Goal: Task Accomplishment & Management: Use online tool/utility

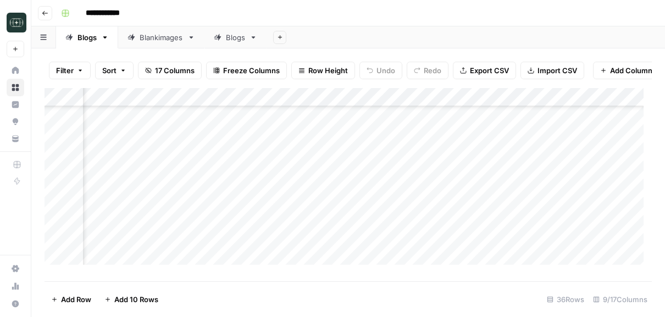
scroll to position [283, 280]
click at [162, 36] on div "Blankimages" at bounding box center [161, 37] width 43 height 11
click at [202, 180] on div "Add Column" at bounding box center [348, 180] width 607 height 185
click at [179, 226] on div "Add Column" at bounding box center [348, 180] width 607 height 185
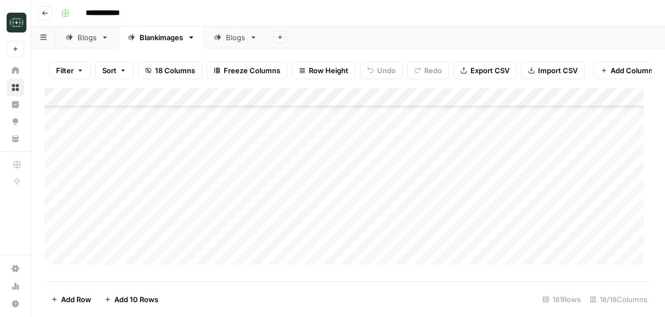
click at [184, 124] on div "Add Column" at bounding box center [348, 180] width 607 height 185
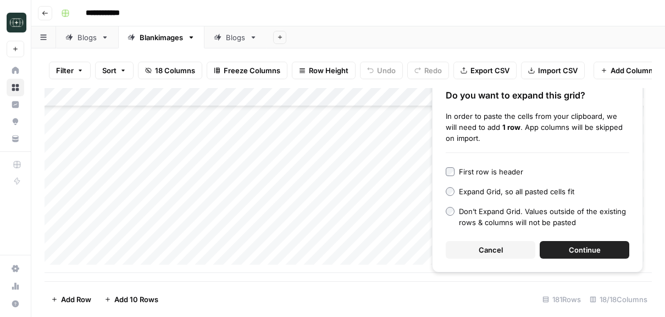
click at [472, 248] on button "Cancel" at bounding box center [491, 250] width 90 height 18
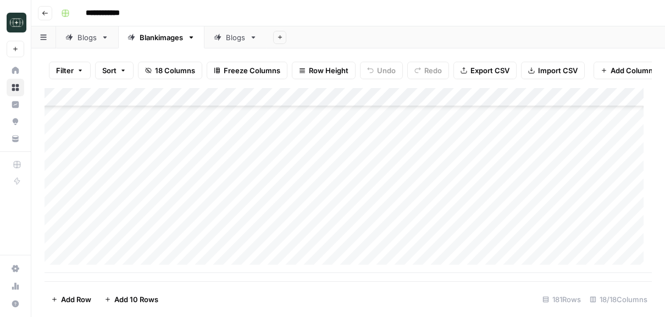
click at [317, 267] on div "Add Column" at bounding box center [348, 180] width 607 height 185
click at [226, 246] on div "Add Column" at bounding box center [348, 180] width 607 height 185
click at [307, 248] on div "Add Column" at bounding box center [348, 180] width 607 height 185
click at [412, 244] on div "Add Column" at bounding box center [348, 180] width 607 height 185
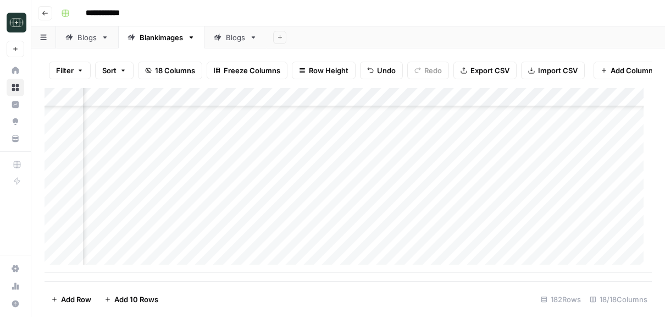
scroll to position [3259, 1425]
click at [471, 244] on div "Add Column" at bounding box center [348, 180] width 607 height 185
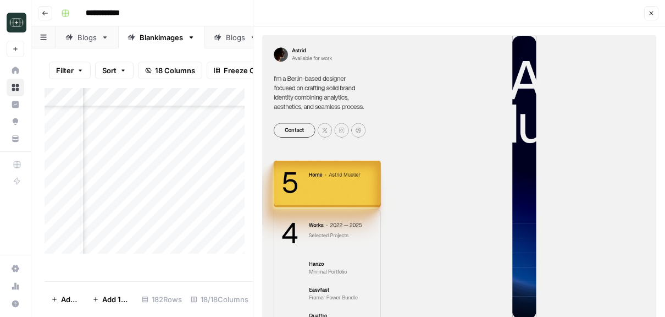
click at [652, 10] on icon "button" at bounding box center [651, 13] width 7 height 7
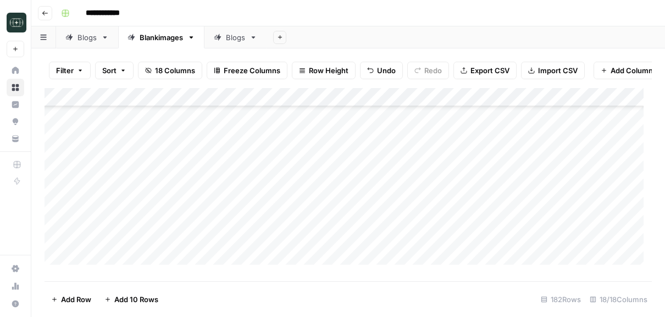
scroll to position [3261, 0]
click at [309, 264] on div "Add Column" at bounding box center [348, 180] width 607 height 185
type textarea "**********"
click at [227, 241] on div "Add Column" at bounding box center [348, 180] width 607 height 185
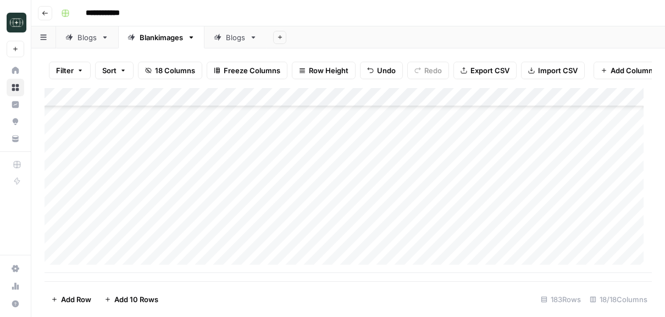
click at [384, 245] on div "Add Column" at bounding box center [348, 180] width 607 height 185
click at [469, 243] on div "Add Column" at bounding box center [348, 180] width 607 height 185
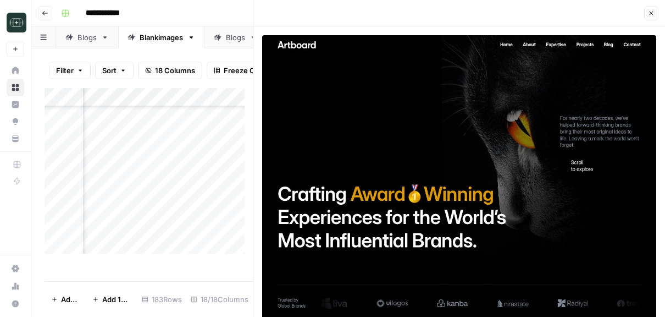
scroll to position [5, 0]
